Goal: Check status: Check status

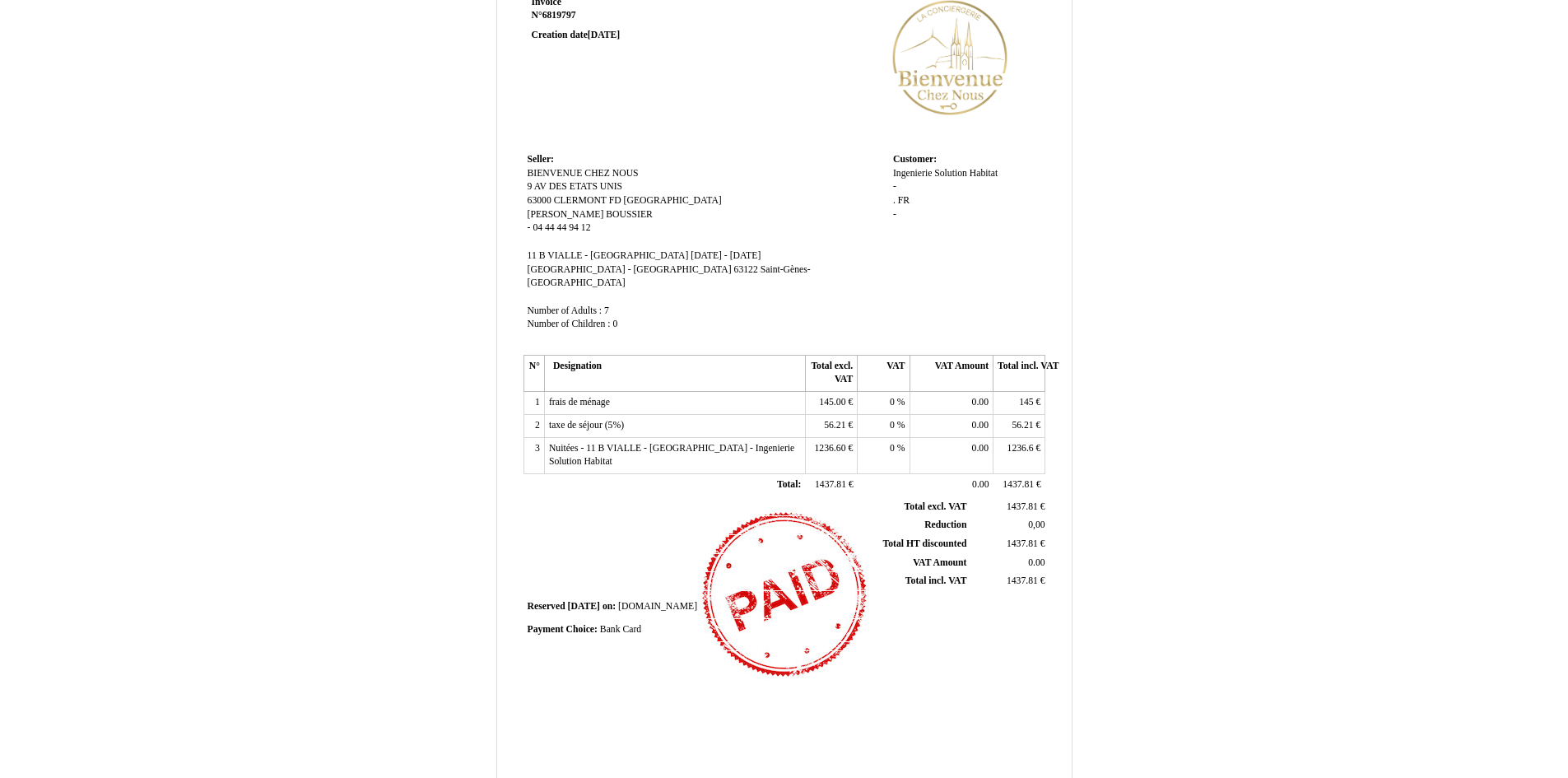
scroll to position [165, 0]
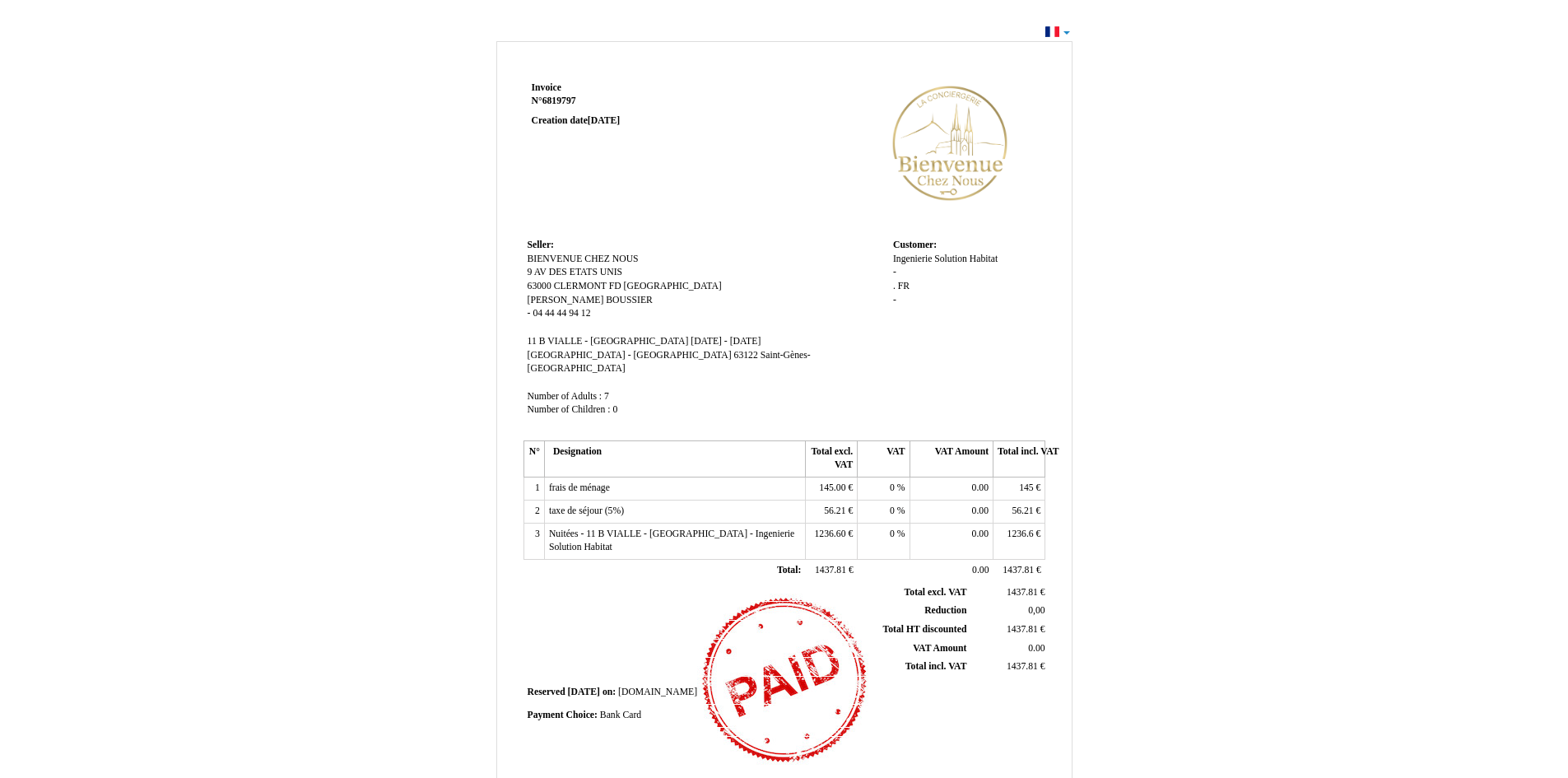
drag, startPoint x: 689, startPoint y: 228, endPoint x: 816, endPoint y: 134, distance: 158.0
click at [816, 136] on td at bounding box center [889, 156] width 313 height 158
click at [1056, 30] on div "Invoice Invoice N° 6819797 6819797 Creation date [DATE] Seller: Seller: BIENVEN…" at bounding box center [784, 495] width 1568 height 947
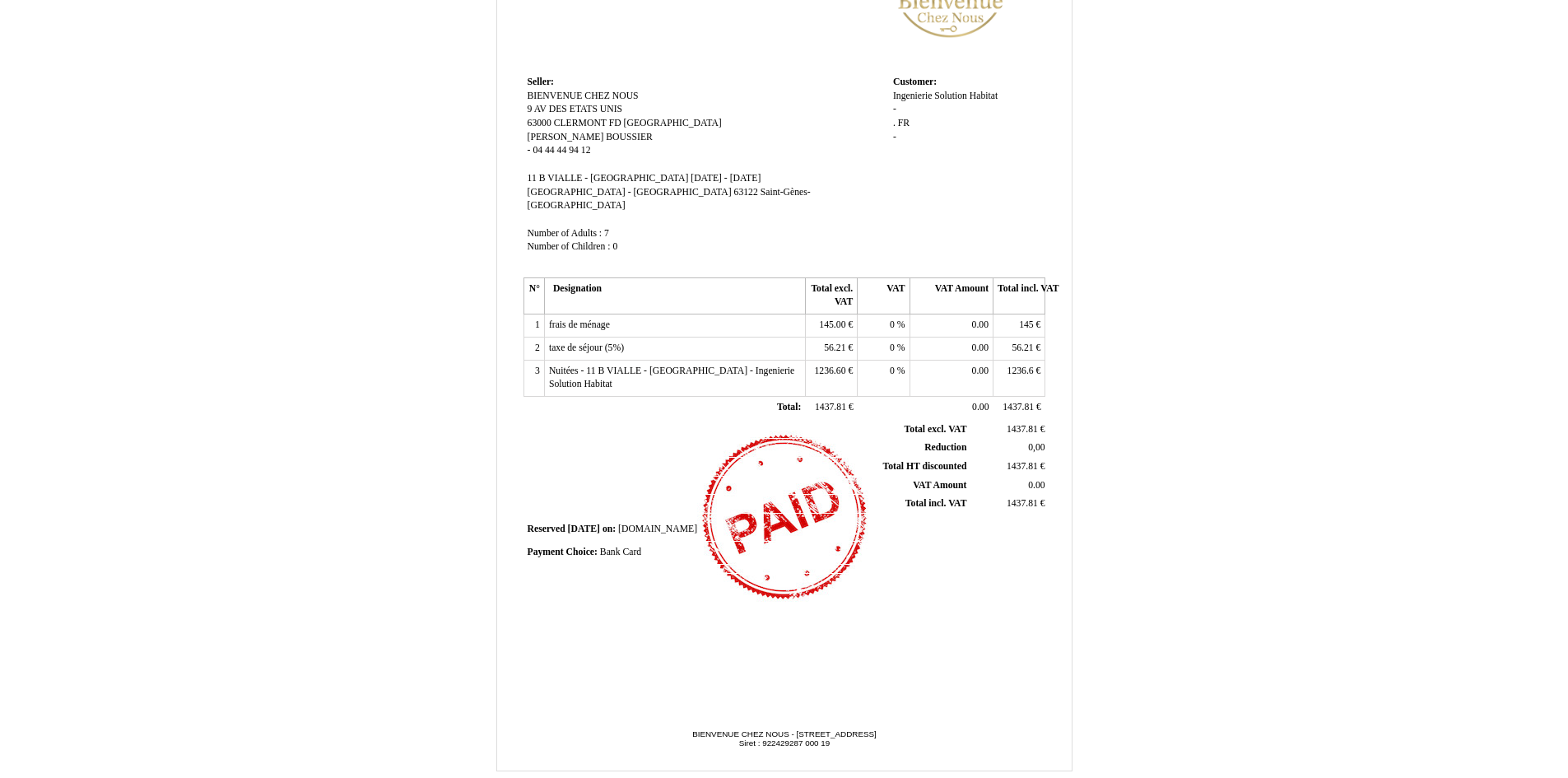
scroll to position [165, 0]
